Goal: Find specific page/section: Find specific page/section

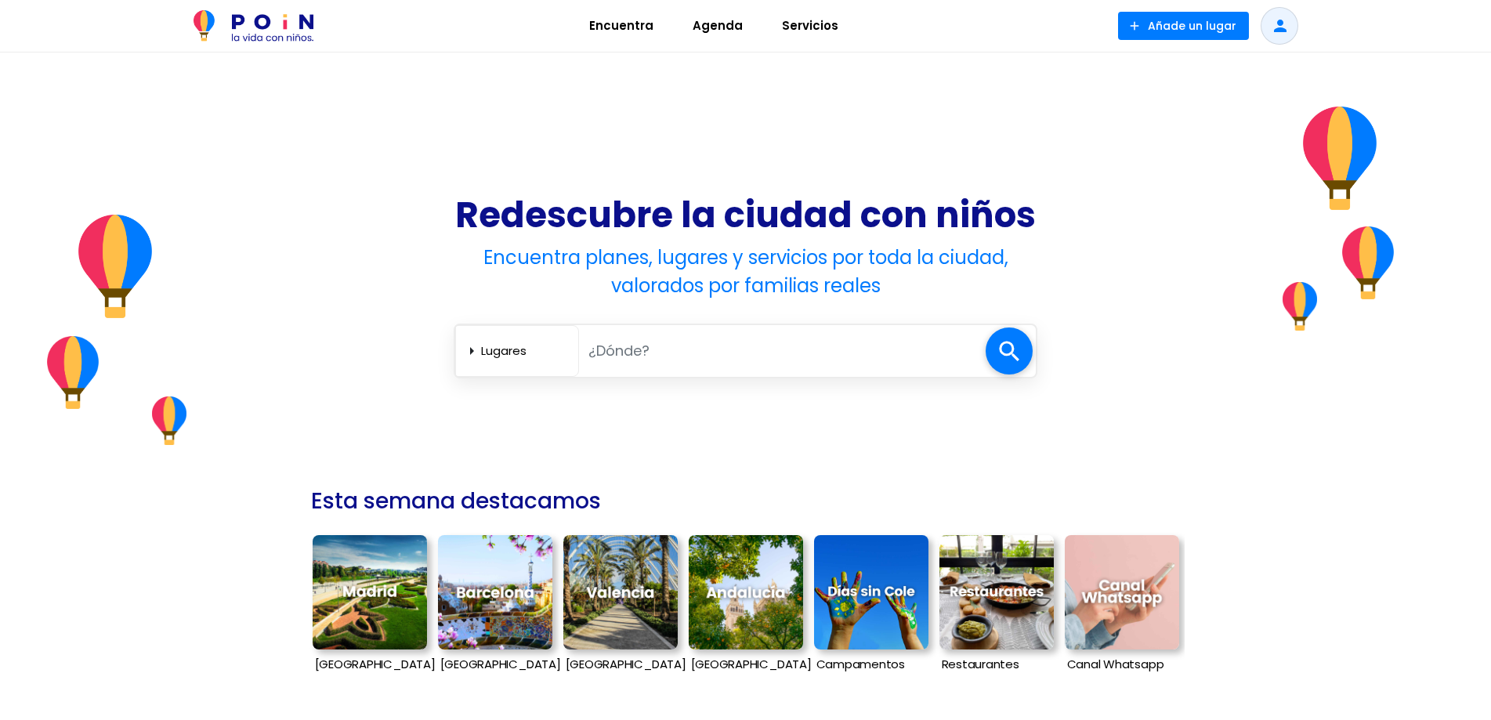
click at [371, 574] on img at bounding box center [370, 592] width 114 height 114
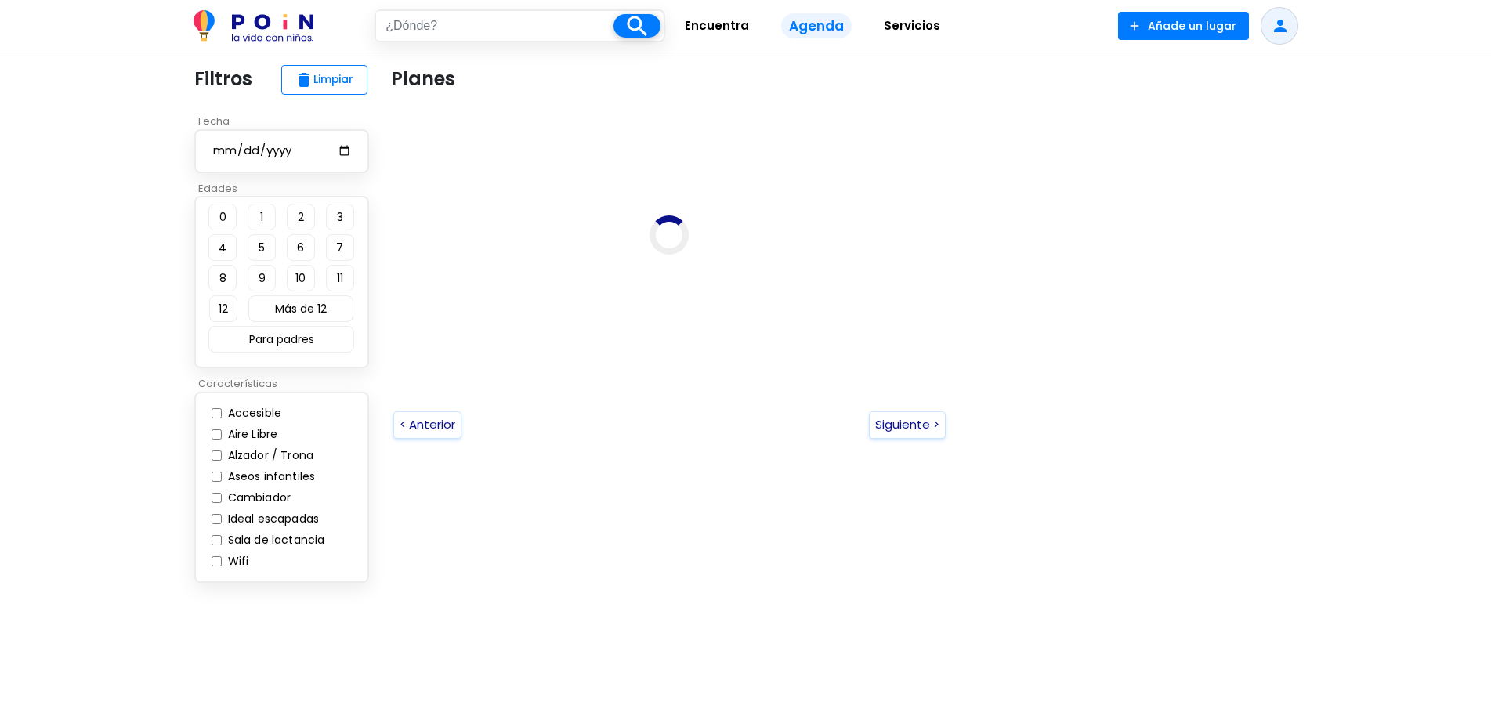
click at [298, 211] on button "2" at bounding box center [301, 217] width 28 height 27
type input "[GEOGRAPHIC_DATA]"
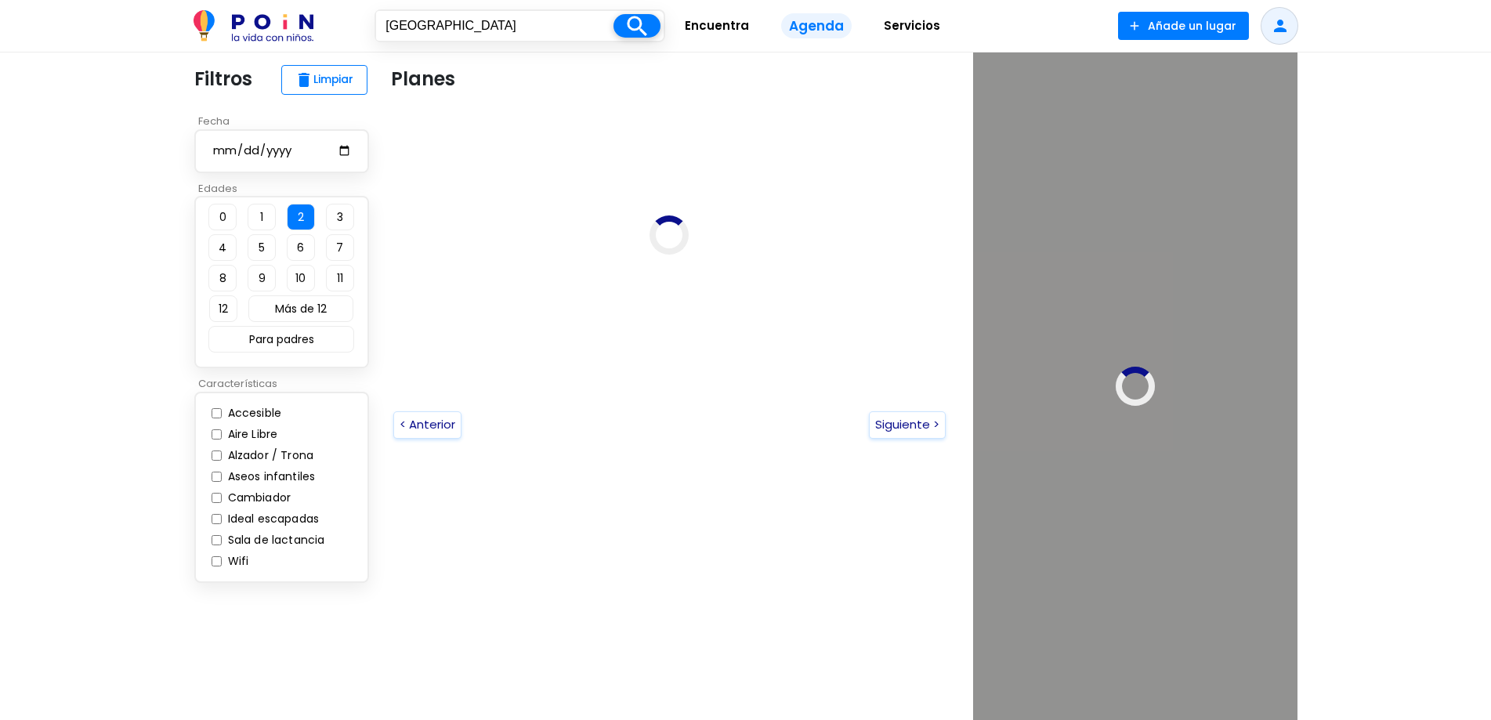
click at [229, 243] on button "4" at bounding box center [222, 247] width 28 height 27
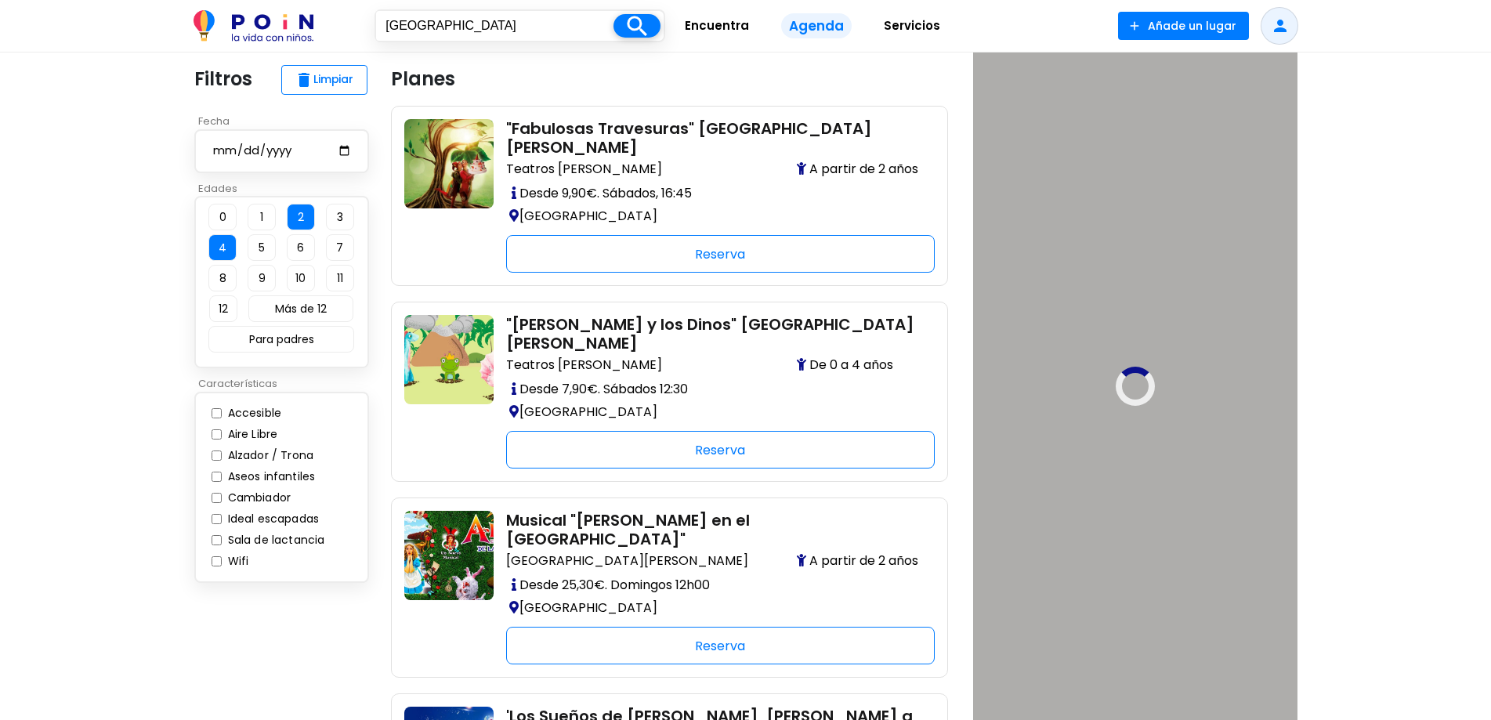
click at [261, 219] on button "1" at bounding box center [262, 217] width 28 height 27
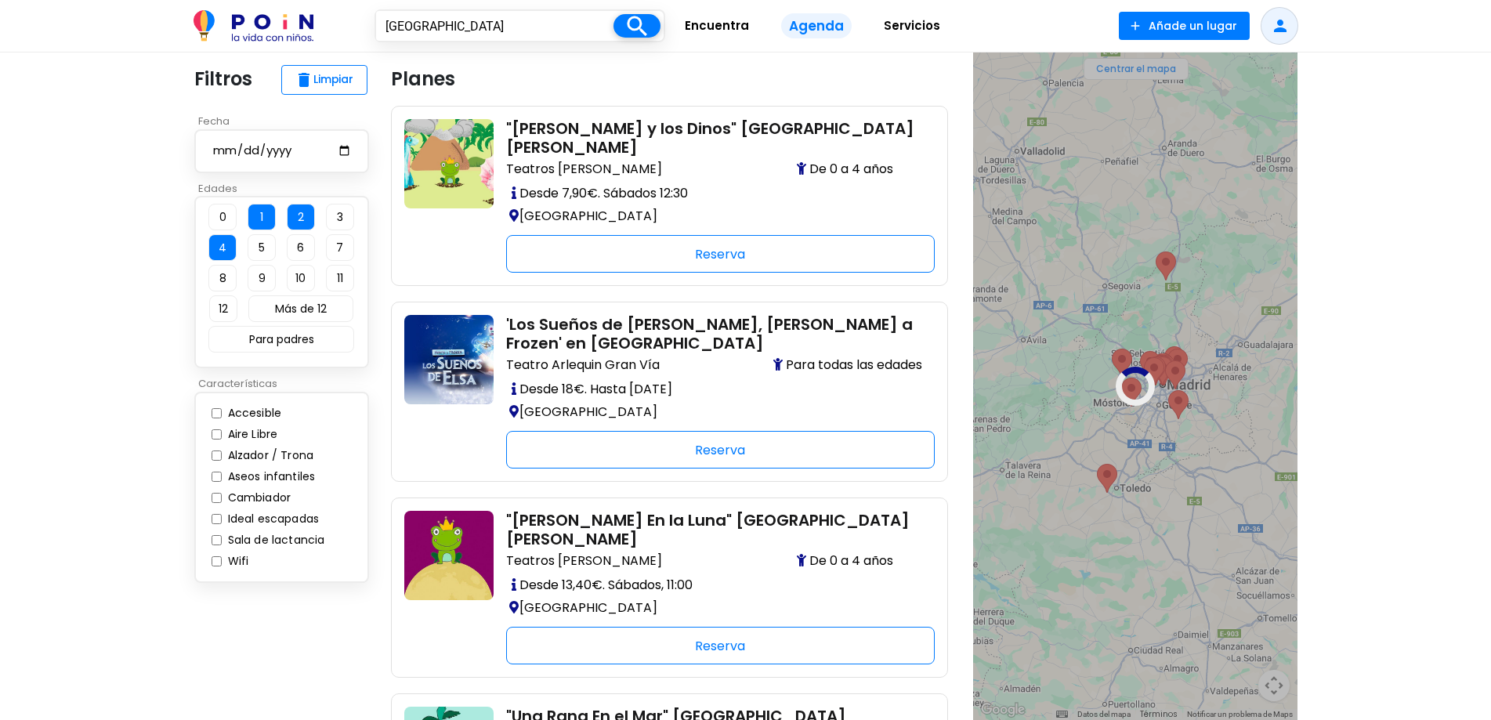
click at [302, 215] on button "2" at bounding box center [301, 217] width 28 height 27
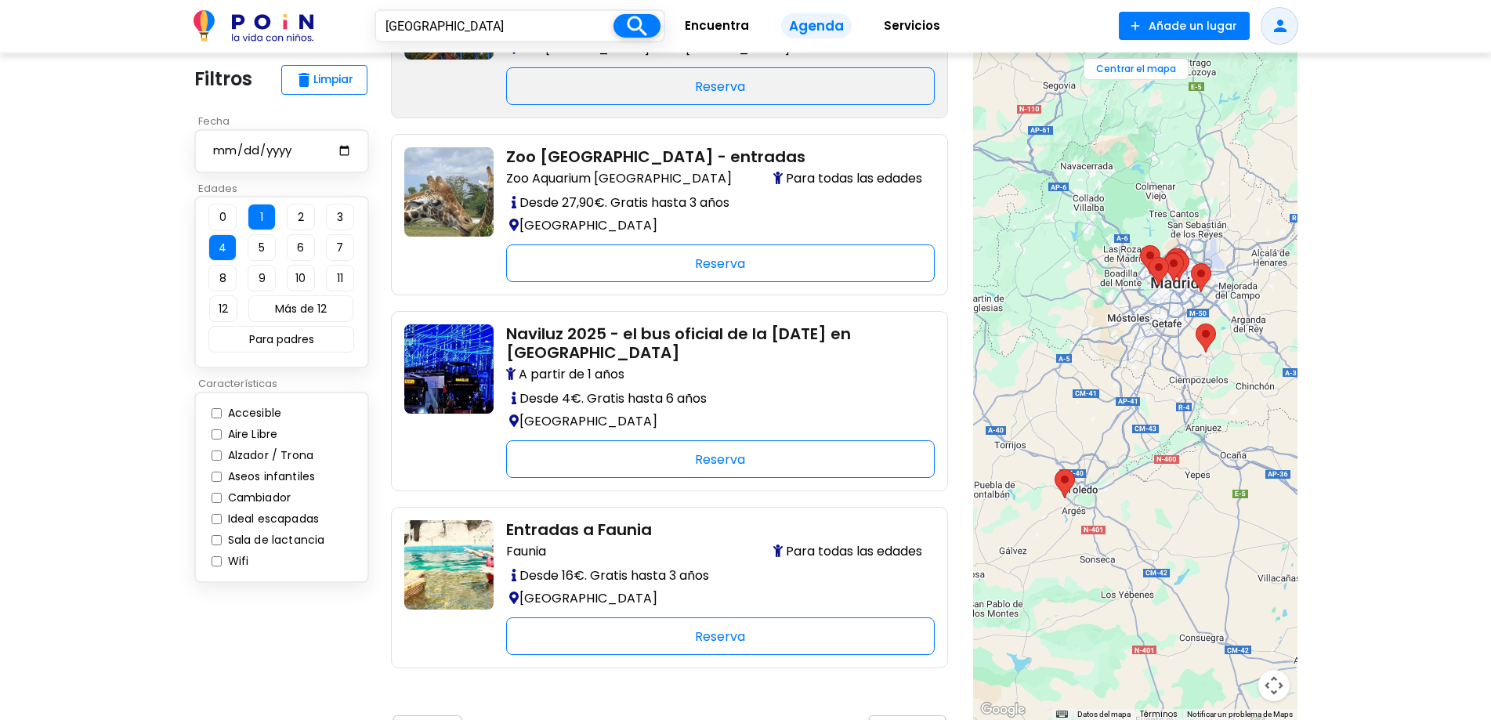
scroll to position [1881, 0]
